Goal: Obtain resource: Download file/media

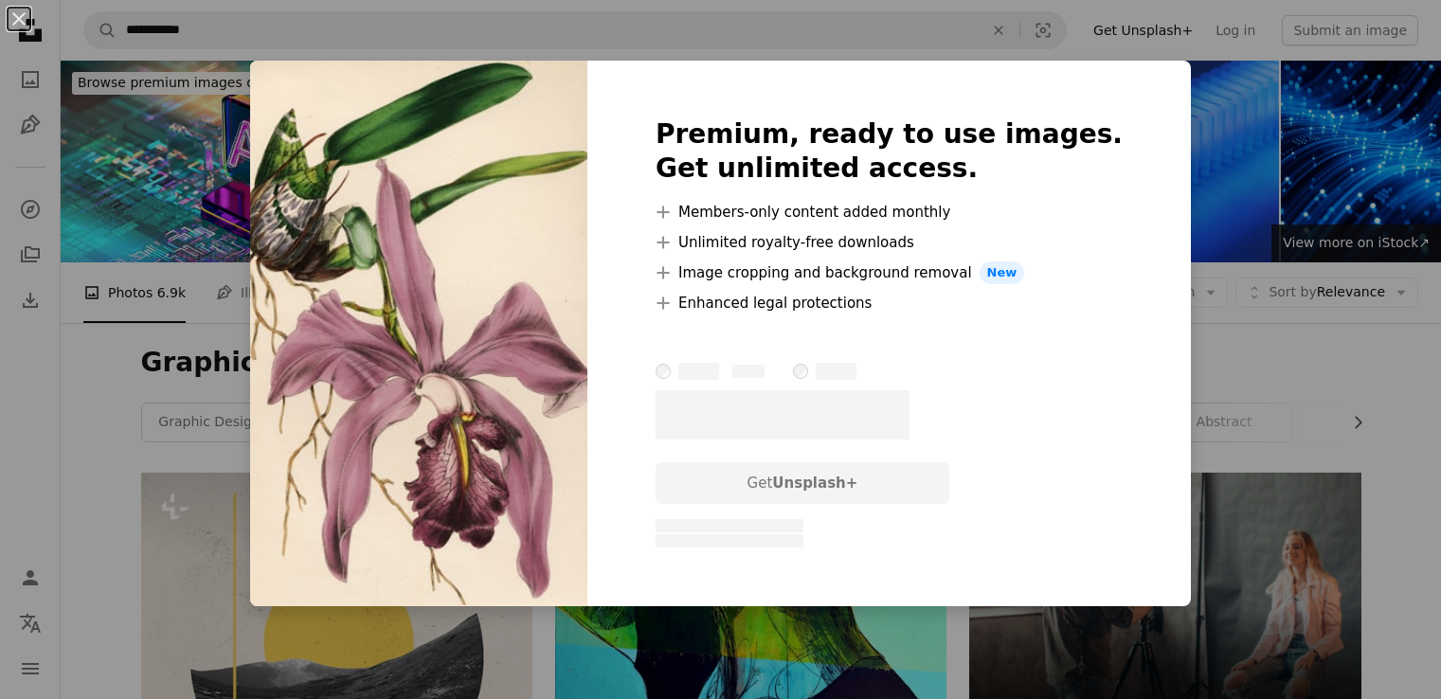
scroll to position [1288, 0]
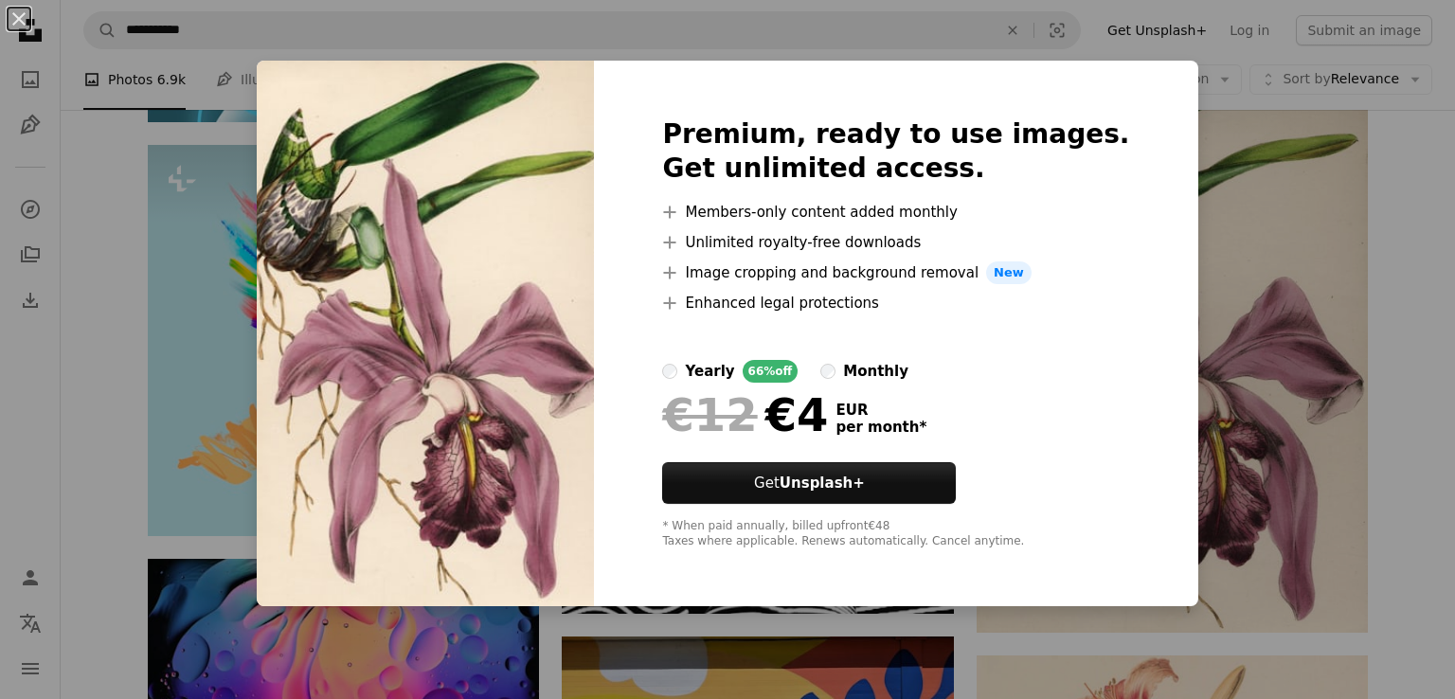
click at [1222, 255] on div "An X shape Premium, ready to use images. Get unlimited access. A plus sign Memb…" at bounding box center [727, 349] width 1455 height 699
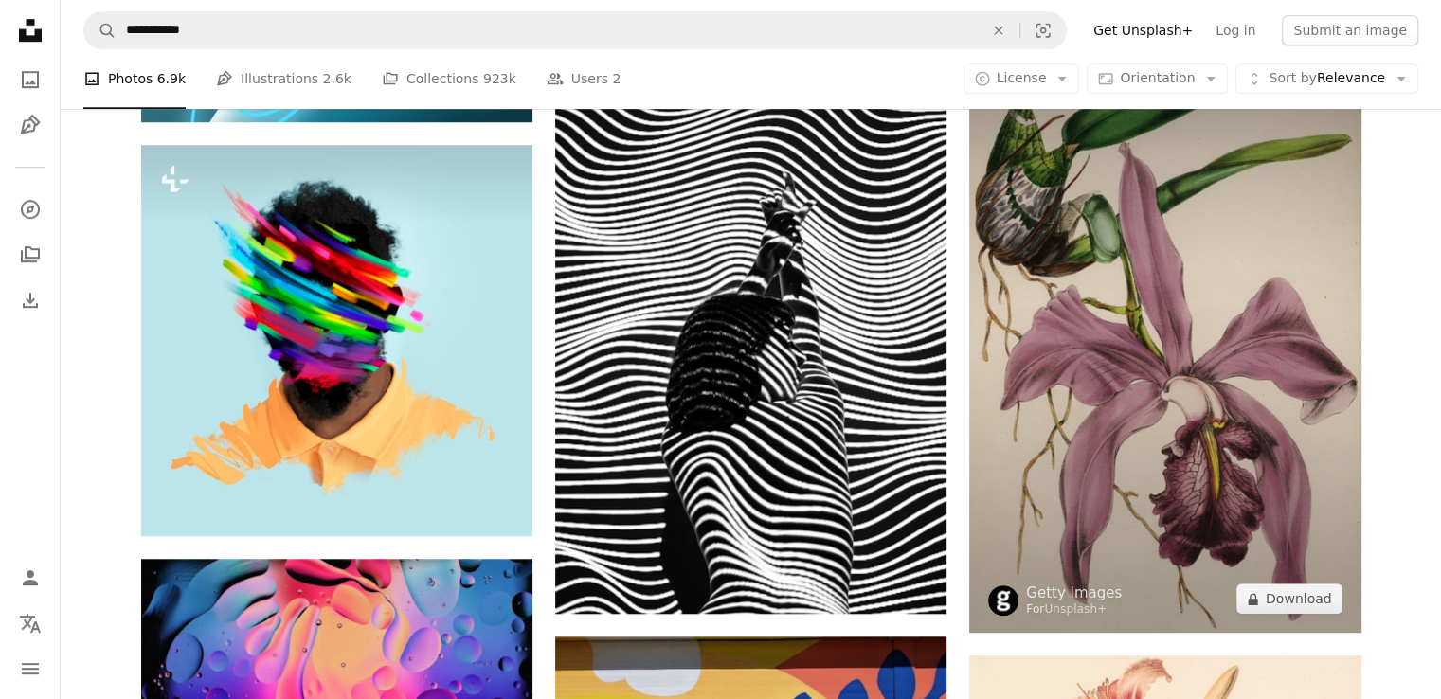
click at [1222, 255] on img at bounding box center [1164, 332] width 391 height 601
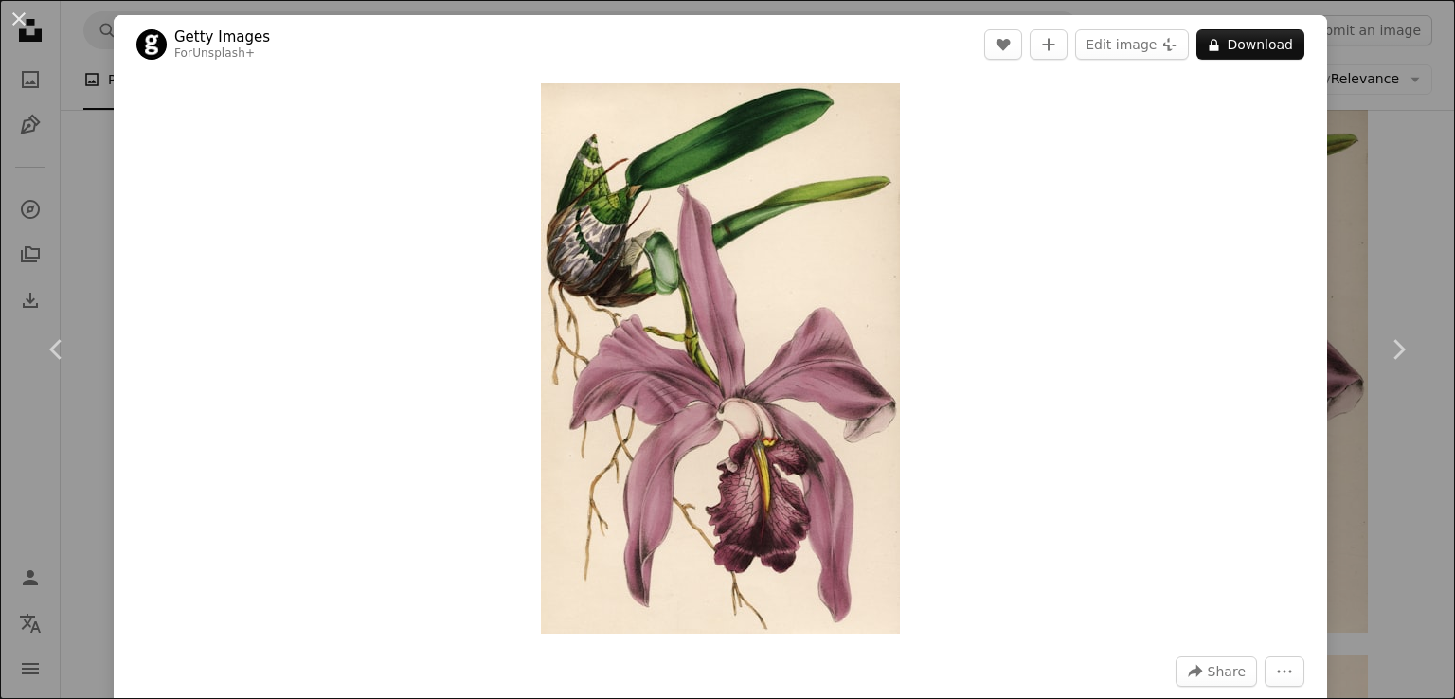
click at [1368, 244] on div "An X shape Chevron left Chevron right Getty Images For Unsplash+ A heart A plus…" at bounding box center [727, 349] width 1455 height 699
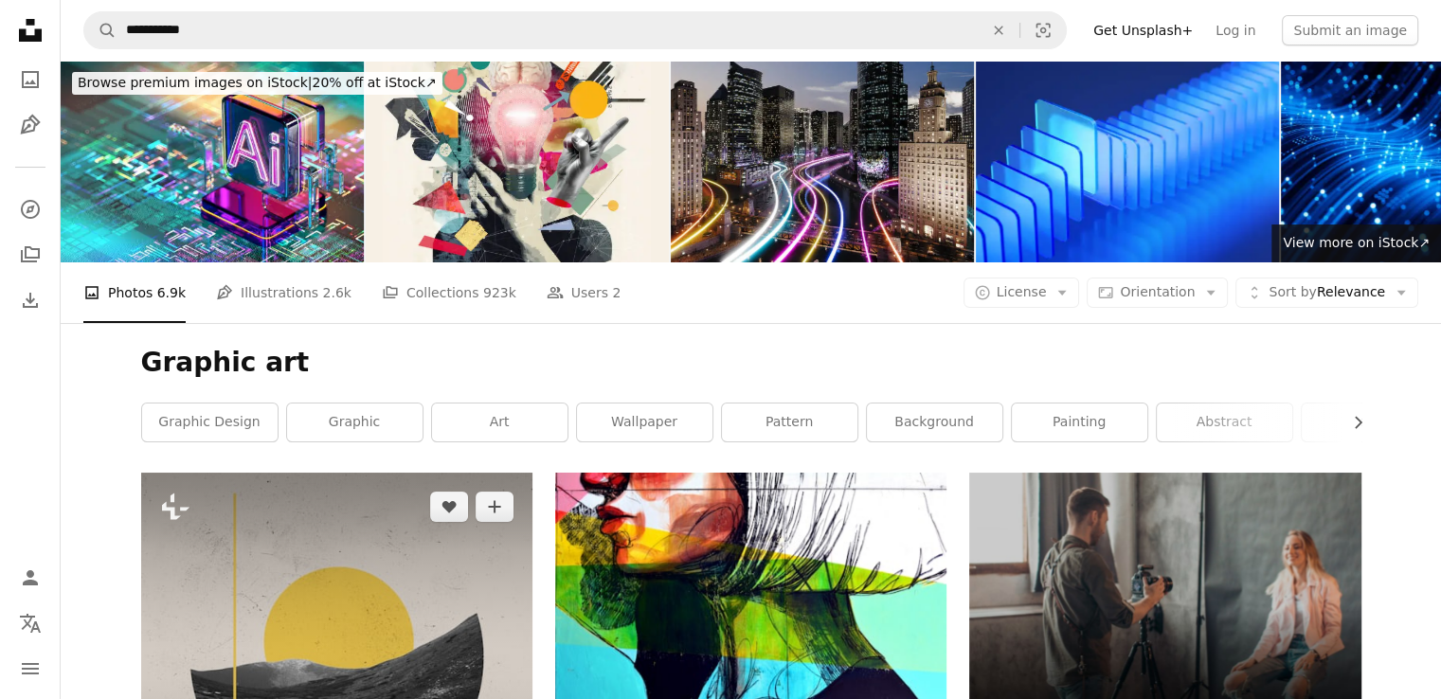
click at [370, 552] on img at bounding box center [336, 668] width 391 height 391
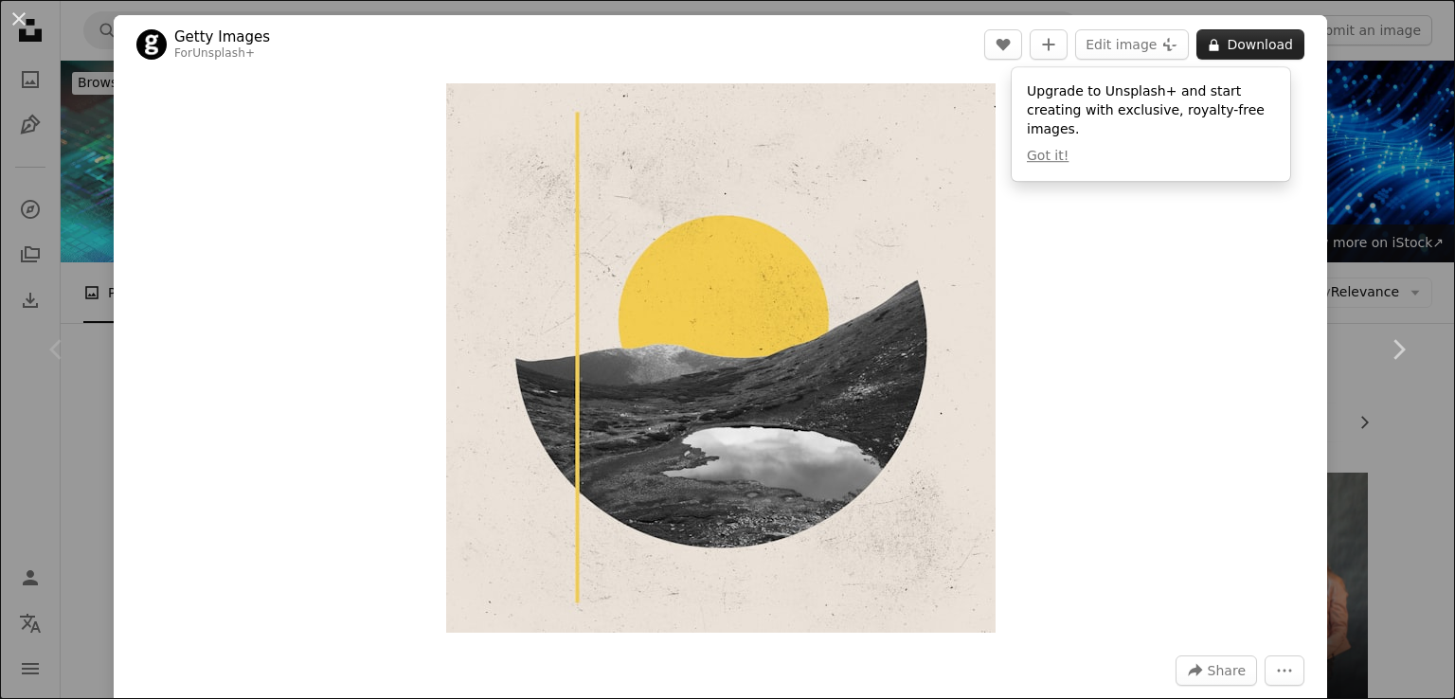
click at [1217, 35] on button "A lock Download" at bounding box center [1251, 44] width 108 height 30
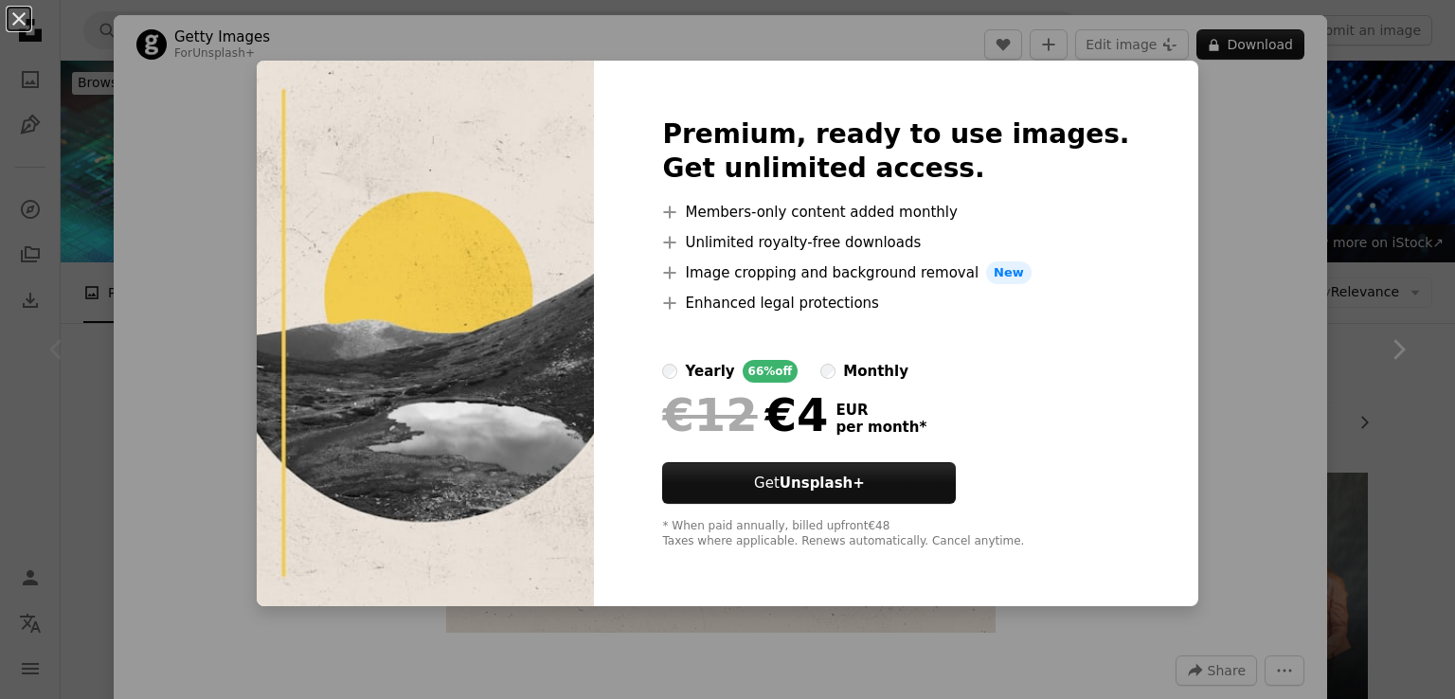
click at [42, 98] on div "An X shape Premium, ready to use images. Get unlimited access. A plus sign Memb…" at bounding box center [727, 349] width 1455 height 699
